Goal: Task Accomplishment & Management: Complete application form

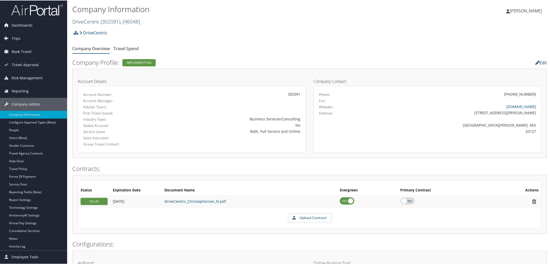
click at [88, 20] on link "DriveCentric ( 302091 ) , [ 46048 ]" at bounding box center [106, 21] width 68 height 7
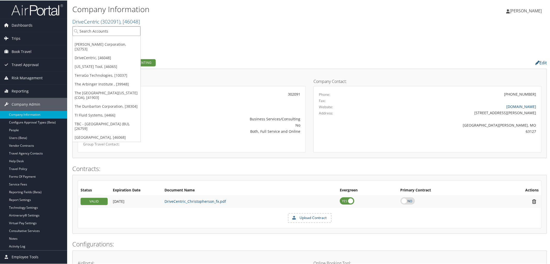
click at [104, 30] on input "search" at bounding box center [107, 31] width 68 height 10
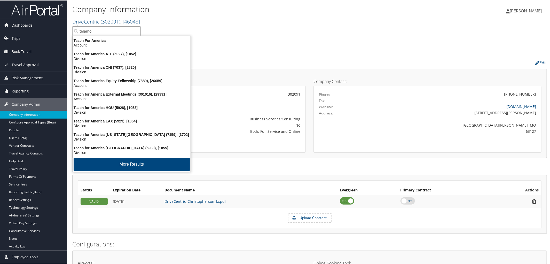
type input "telamon"
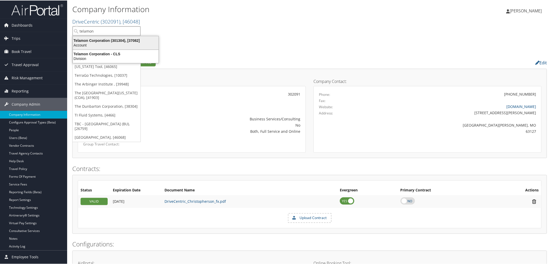
click at [108, 39] on div "Telamon Corporation (301304), [37082]" at bounding box center [116, 40] width 92 height 5
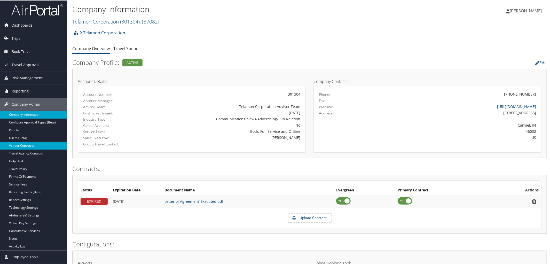
click at [31, 144] on link "Vendor Contracts" at bounding box center [33, 145] width 67 height 8
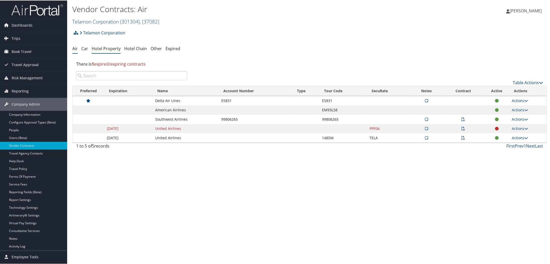
click at [106, 50] on link "Hotel Property" at bounding box center [106, 48] width 29 height 6
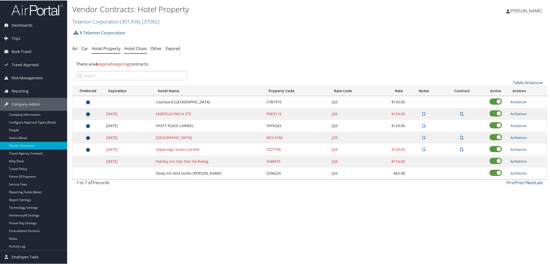
click at [139, 48] on link "Hotel Chain" at bounding box center [135, 48] width 23 height 6
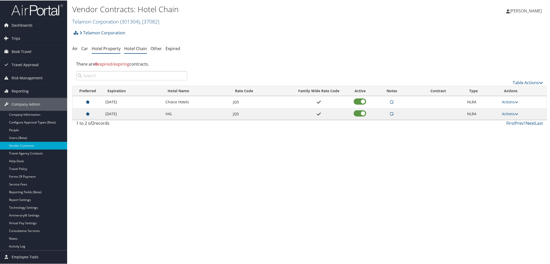
click at [105, 46] on link "Hotel Property" at bounding box center [106, 48] width 29 height 6
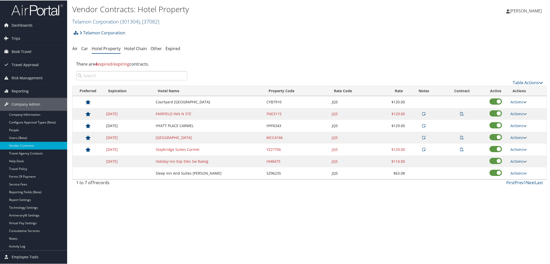
click at [198, 238] on div "Vendor Contracts: Hotel Property Telamon Corporation ( 301304 ) , [ 37082 ] Tel…" at bounding box center [309, 132] width 485 height 264
click at [529, 183] on link "Next" at bounding box center [530, 182] width 9 height 6
click at [106, 22] on link "Telamon Corporation ( 301304 ) , [ 37082 ]" at bounding box center [115, 21] width 87 height 7
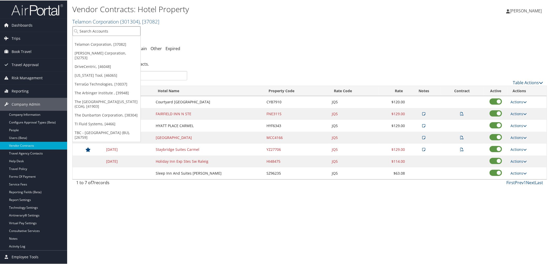
click at [105, 34] on input "search" at bounding box center [107, 31] width 68 height 10
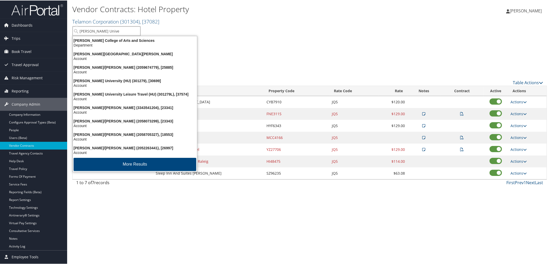
type input "Howard Univer"
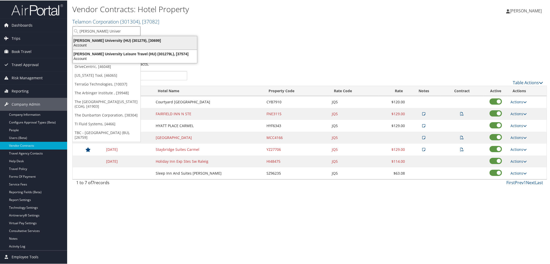
click at [106, 41] on div "Howard University (HU) (301279), [30699]" at bounding box center [135, 40] width 130 height 5
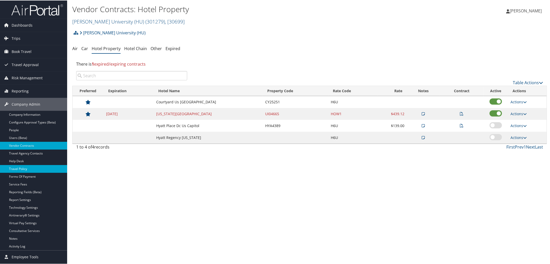
click at [38, 170] on link "Travel Policy" at bounding box center [33, 168] width 67 height 8
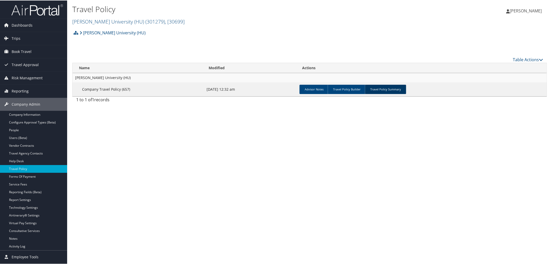
click at [387, 90] on link "Travel Policy Summary" at bounding box center [385, 88] width 41 height 9
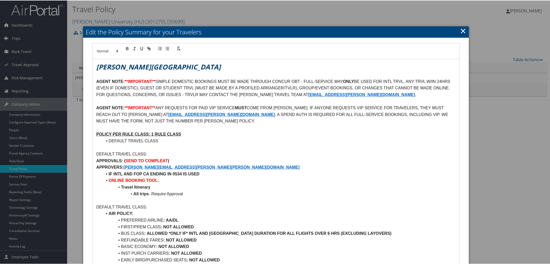
scroll to position [0, 0]
click at [461, 29] on link "×" at bounding box center [463, 30] width 6 height 10
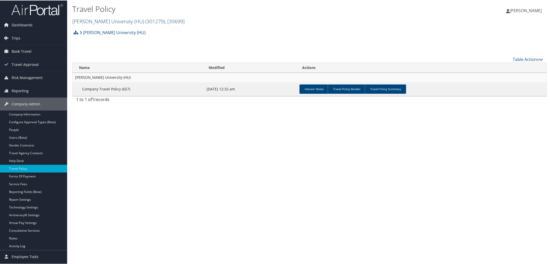
click at [120, 20] on link "Howard University (HU) ( 301279 ) , [ 30699 ]" at bounding box center [128, 20] width 112 height 7
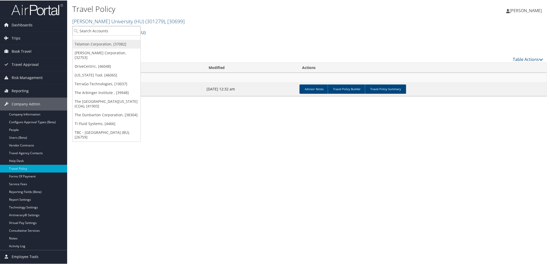
click at [107, 41] on link "Telamon Corporation, [37082]" at bounding box center [107, 43] width 68 height 9
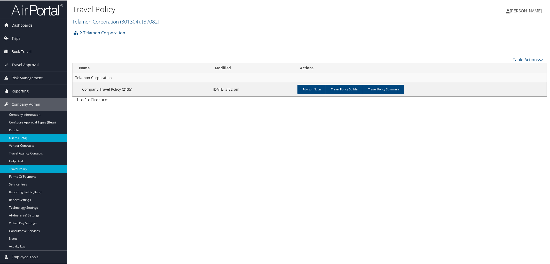
click at [34, 141] on link "Users (Beta)" at bounding box center [33, 137] width 67 height 8
click at [31, 147] on link "Vendor Contracts" at bounding box center [33, 145] width 67 height 8
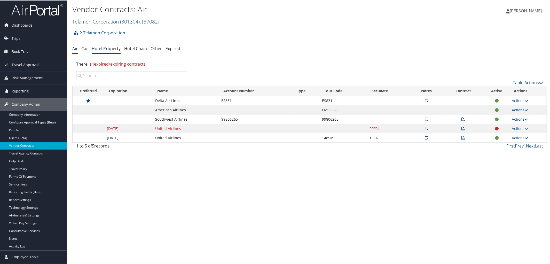
click at [108, 50] on link "Hotel Property" at bounding box center [106, 48] width 29 height 6
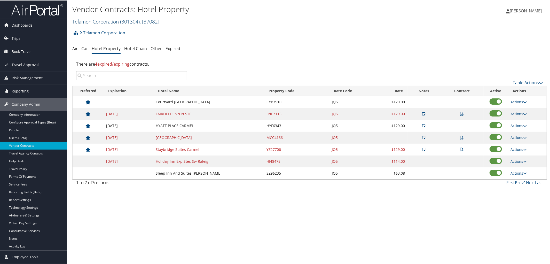
click at [106, 19] on link "Telamon Corporation ( 301304 ) , [ 37082 ]" at bounding box center [115, 21] width 87 height 7
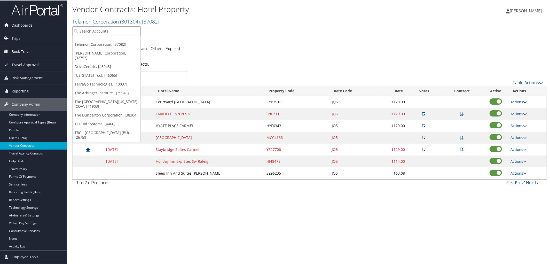
click at [97, 30] on input "search" at bounding box center [107, 31] width 68 height 10
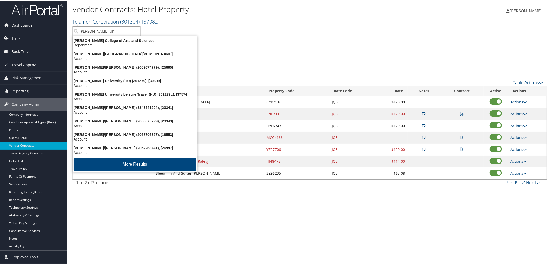
type input "HOward Uni"
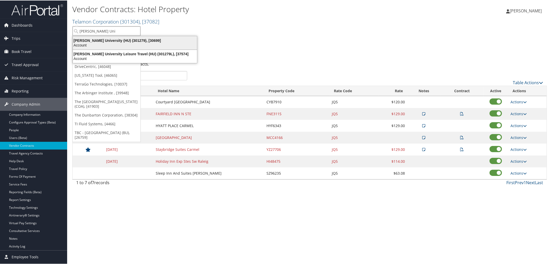
click at [95, 43] on div "Account" at bounding box center [135, 44] width 130 height 5
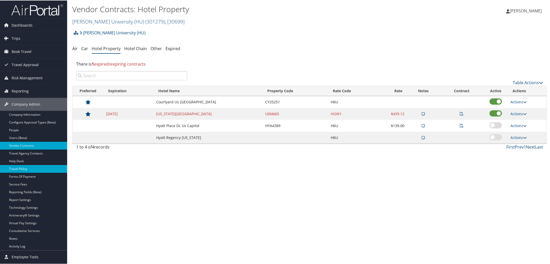
click at [35, 169] on link "Travel Policy" at bounding box center [33, 168] width 67 height 8
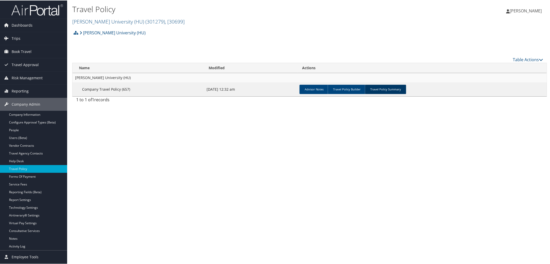
click at [387, 92] on link "Travel Policy Summary" at bounding box center [385, 88] width 41 height 9
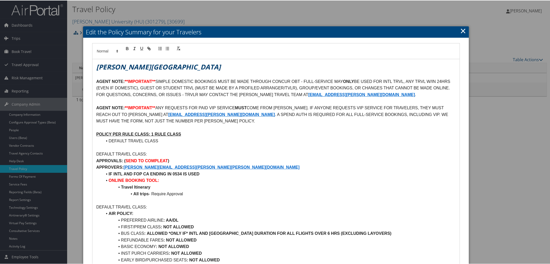
click at [309, 106] on p "AGENT NOTE: **IMPORTANT** ANY REQUESTS FOR PAID VIP SERVICE MUST COME FROM [PER…" at bounding box center [276, 114] width 360 height 20
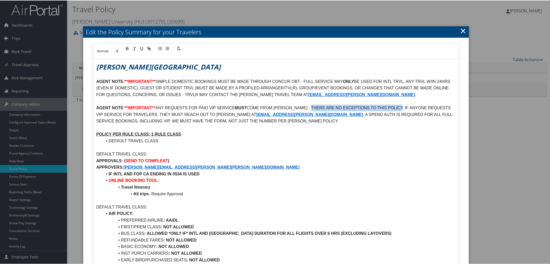
drag, startPoint x: 312, startPoint y: 107, endPoint x: 402, endPoint y: 108, distance: 90.1
click at [402, 108] on p "AGENT NOTE: **IMPORTANT** ANY REQUESTS FOR PAID VIP SERVICE MUST COME FROM [PER…" at bounding box center [276, 114] width 360 height 20
click at [248, 114] on p "AGENT NOTE: **IMPORTANT** ANY REQUESTS FOR PAID VIP SERVICE MUST COME FROM [PER…" at bounding box center [276, 114] width 360 height 20
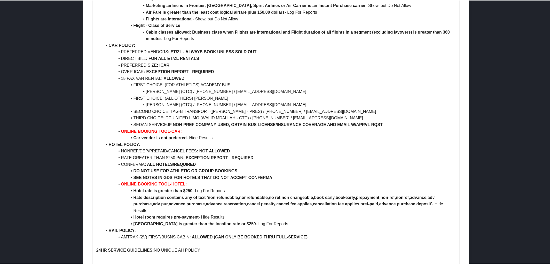
scroll to position [405, 0]
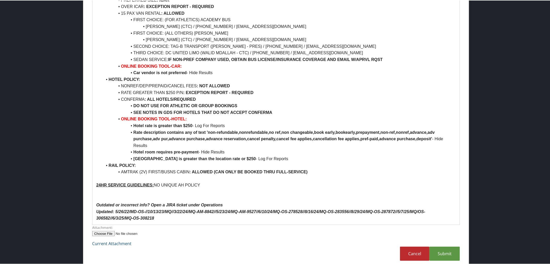
click at [161, 213] on p "Updated: 5/26/22/MD-OS-//10/13/23/MQ//3/22/24/MQ-AM-8842//5/23/24/MQ-AM-9527//6…" at bounding box center [276, 214] width 360 height 13
click at [441, 246] on link "Submit" at bounding box center [444, 253] width 30 height 14
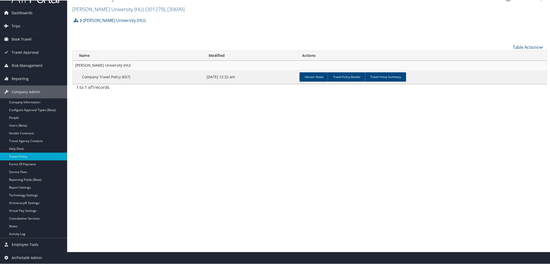
scroll to position [12, 0]
click at [388, 75] on link "Travel Policy Summary" at bounding box center [385, 76] width 41 height 9
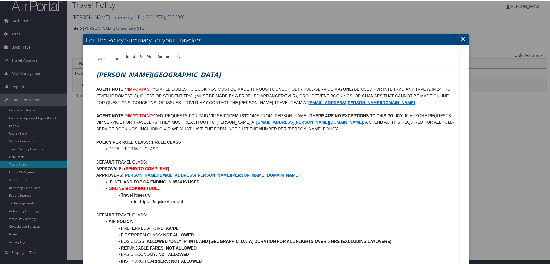
scroll to position [4, 0]
